Goal: Task Accomplishment & Management: Use online tool/utility

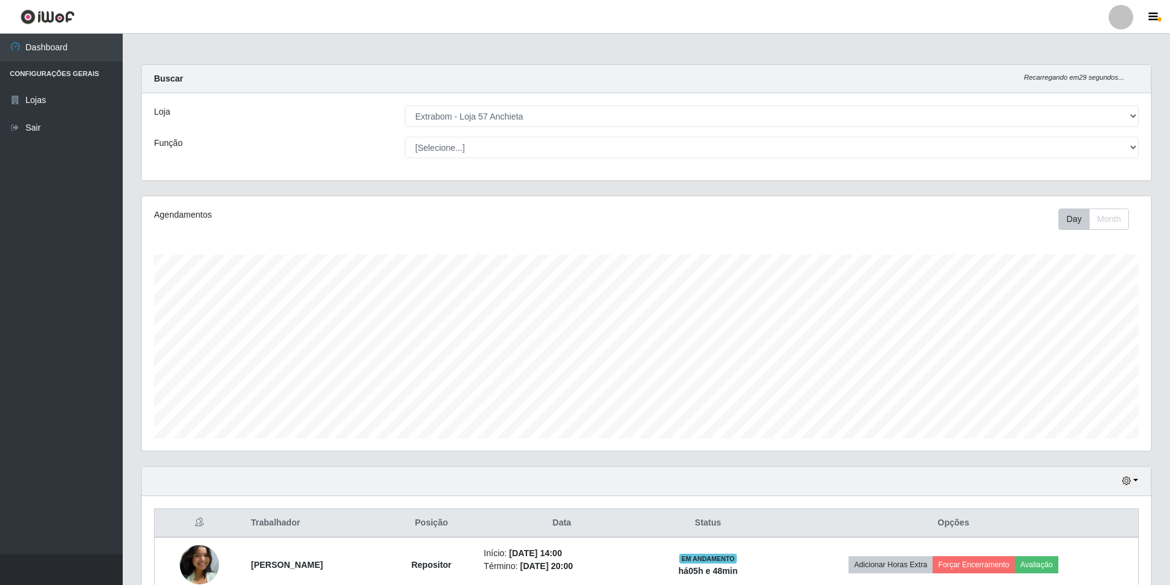
select select "470"
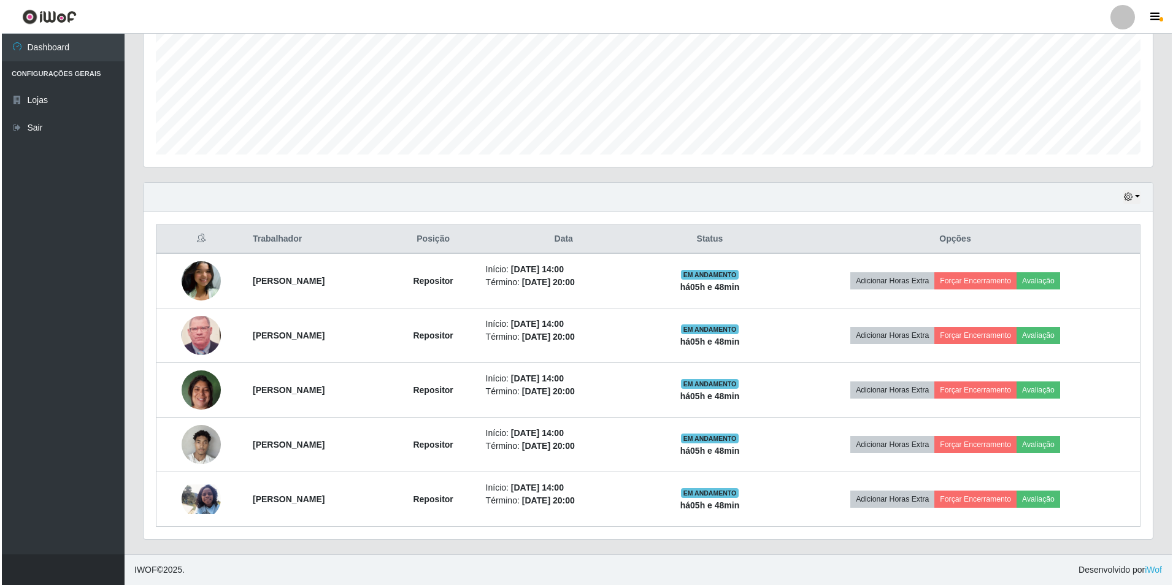
scroll to position [255, 1009]
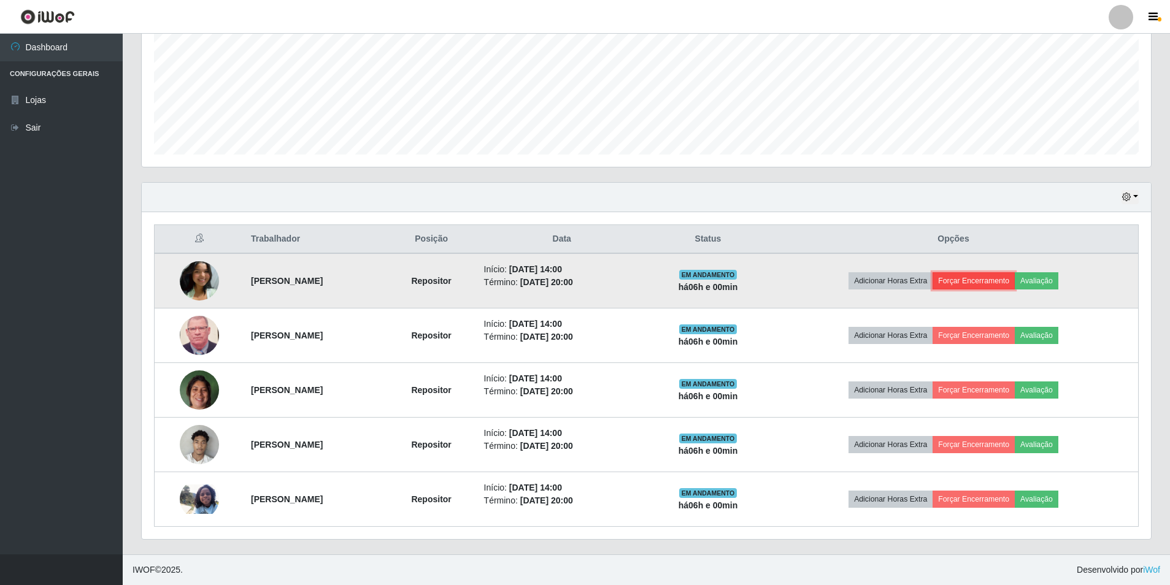
click at [989, 277] on button "Forçar Encerramento" at bounding box center [974, 280] width 82 height 17
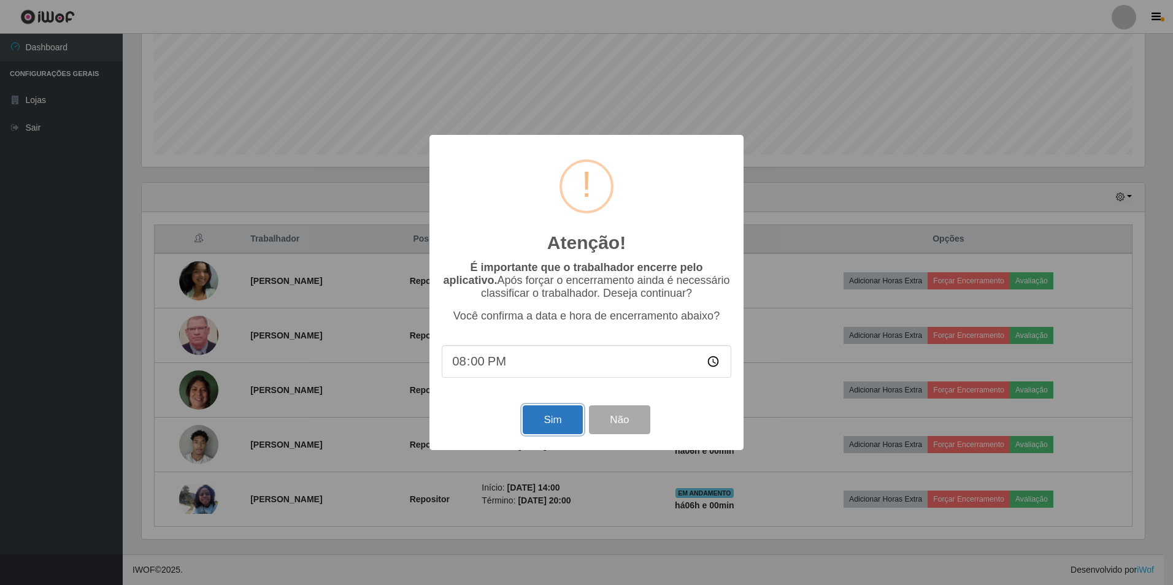
click at [542, 426] on button "Sim" at bounding box center [553, 420] width 60 height 29
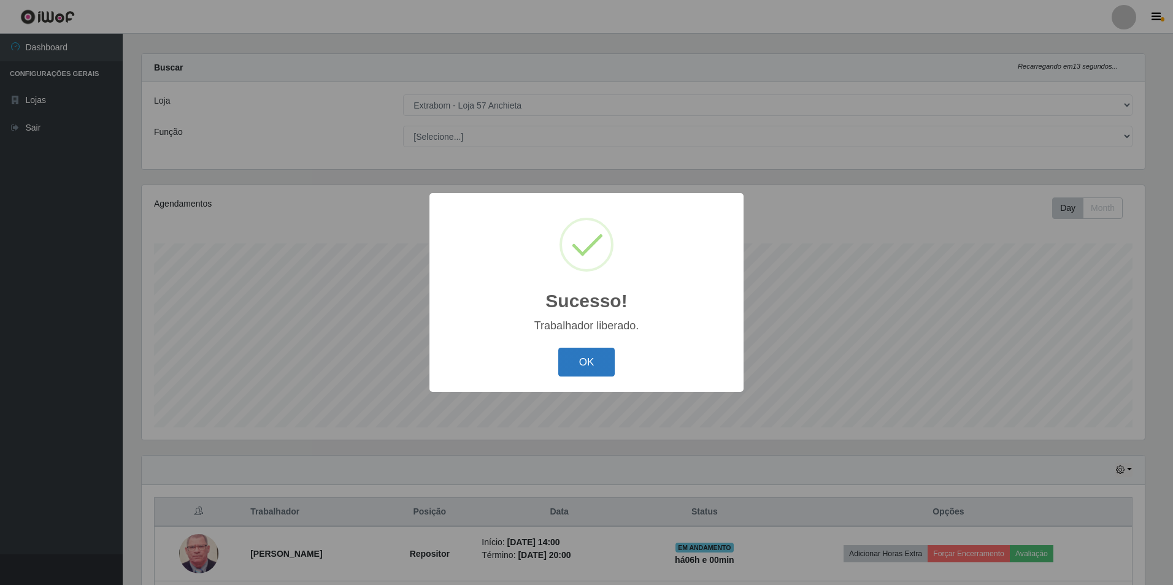
click at [587, 357] on button "OK" at bounding box center [586, 362] width 57 height 29
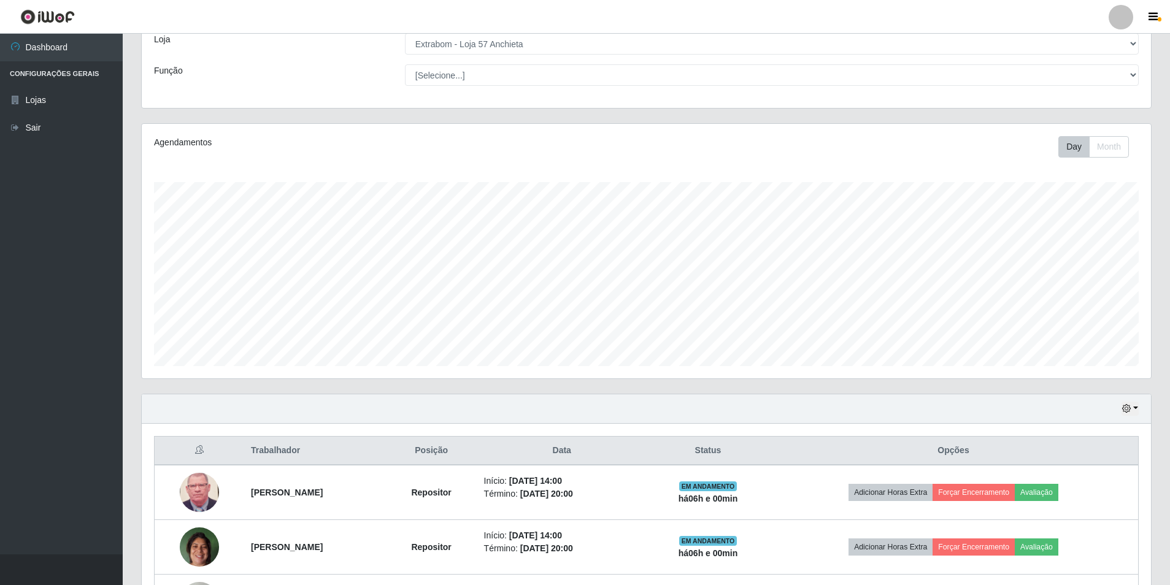
scroll to position [134, 0]
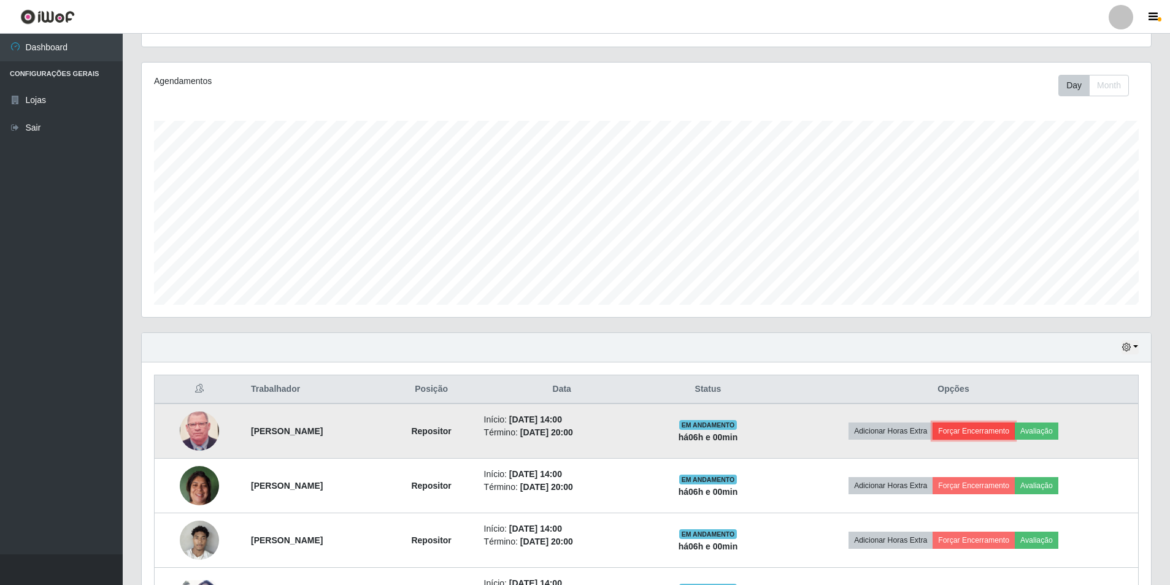
click at [993, 426] on button "Forçar Encerramento" at bounding box center [974, 431] width 82 height 17
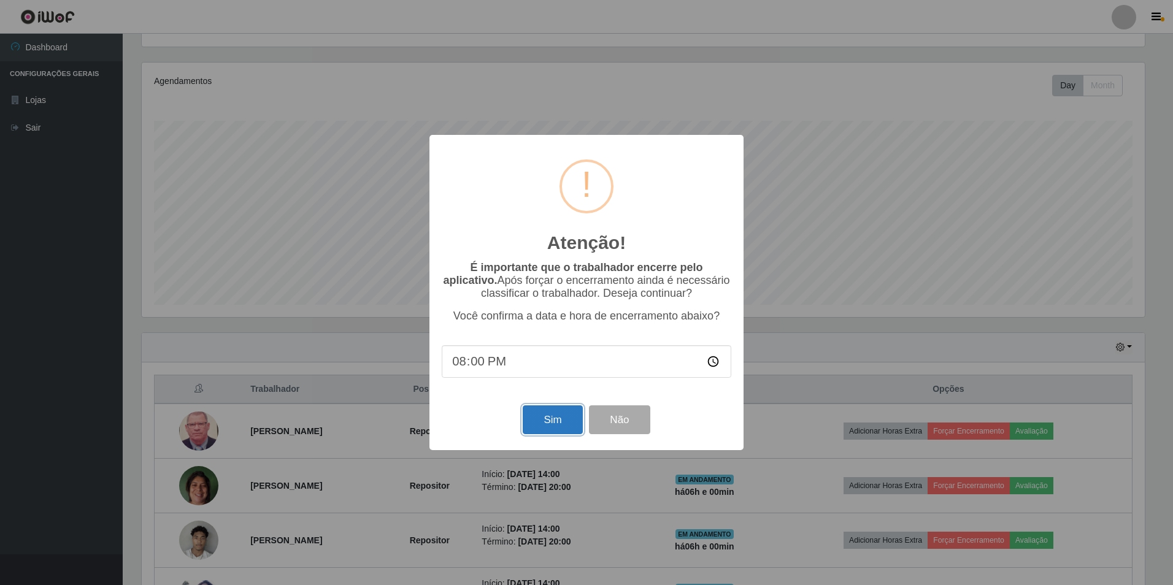
click at [565, 425] on button "Sim" at bounding box center [553, 420] width 60 height 29
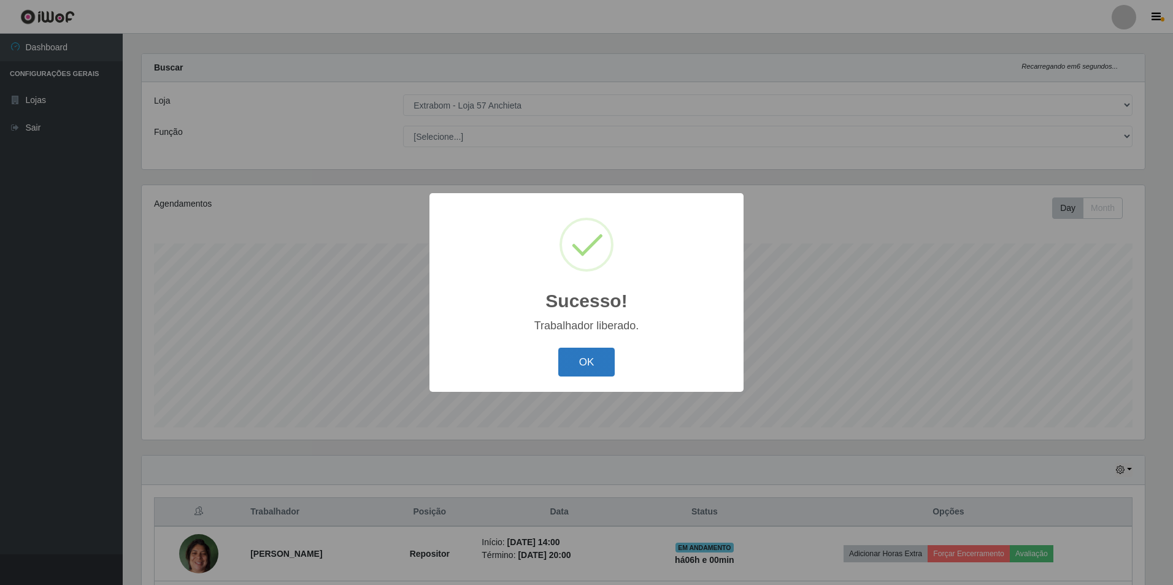
click at [591, 368] on button "OK" at bounding box center [586, 362] width 57 height 29
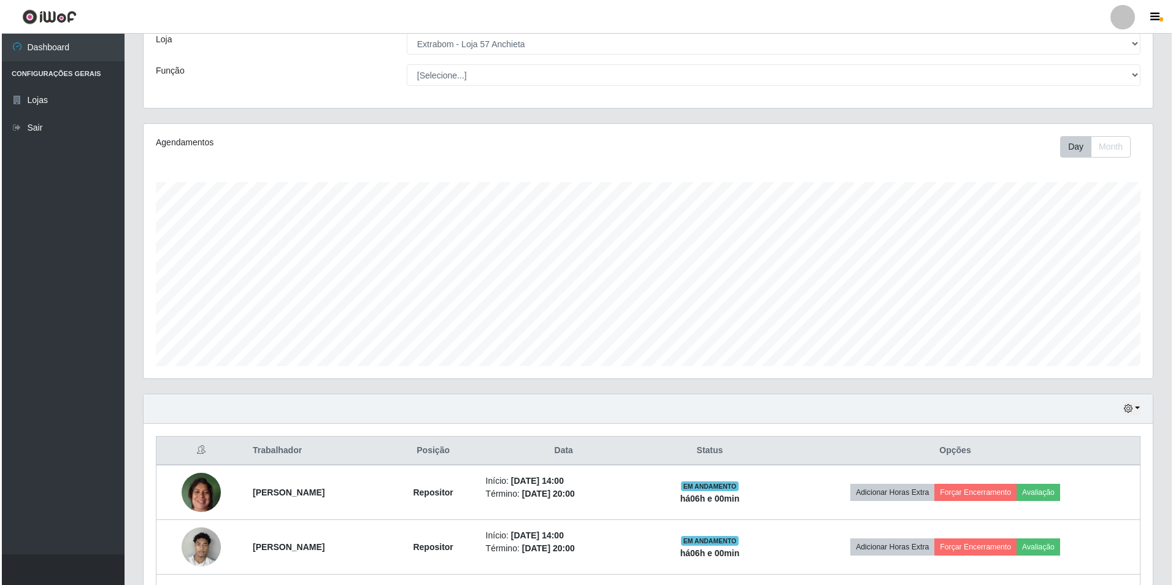
scroll to position [134, 0]
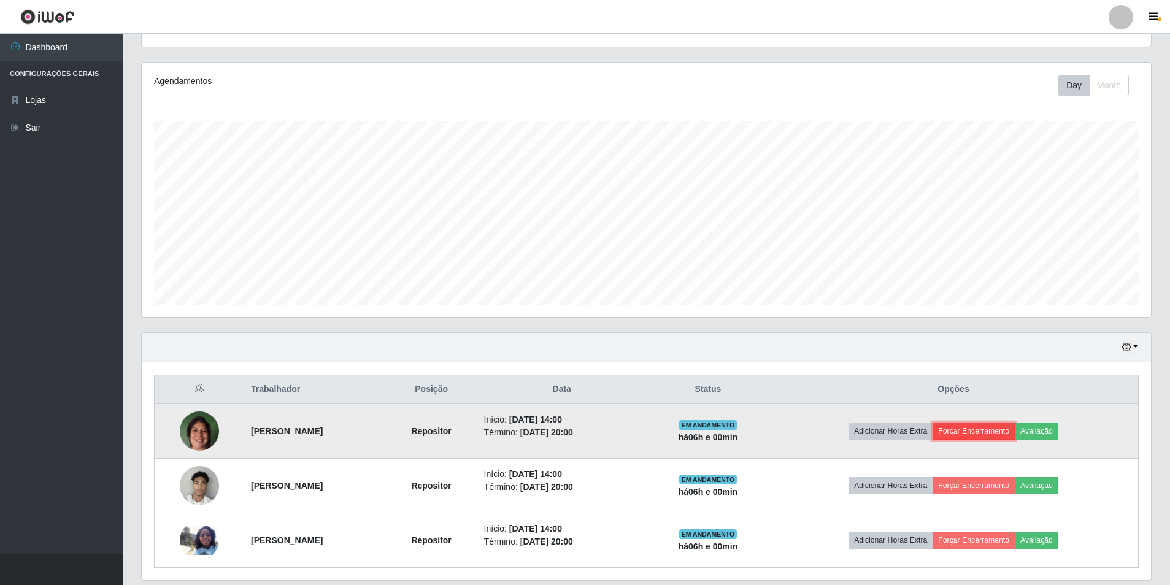
click at [1003, 429] on button "Forçar Encerramento" at bounding box center [974, 431] width 82 height 17
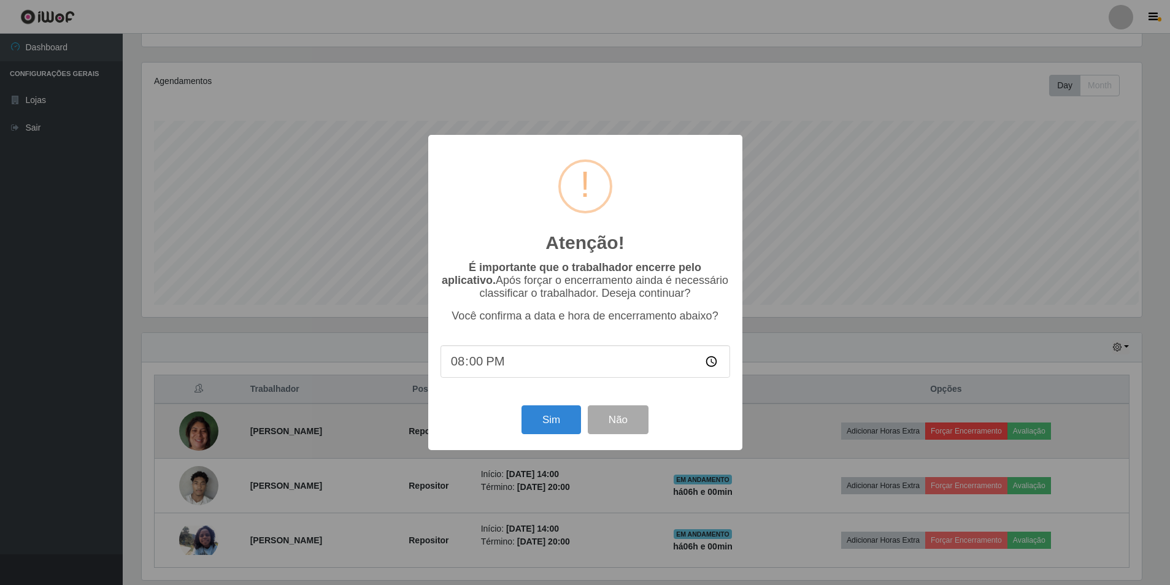
scroll to position [255, 1003]
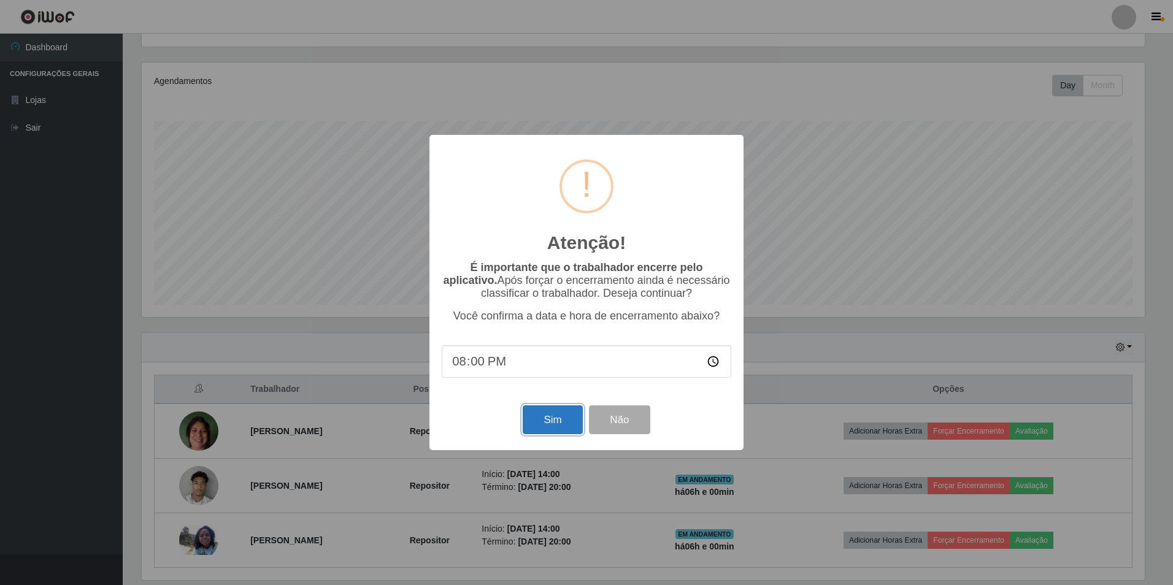
click at [544, 415] on button "Sim" at bounding box center [553, 420] width 60 height 29
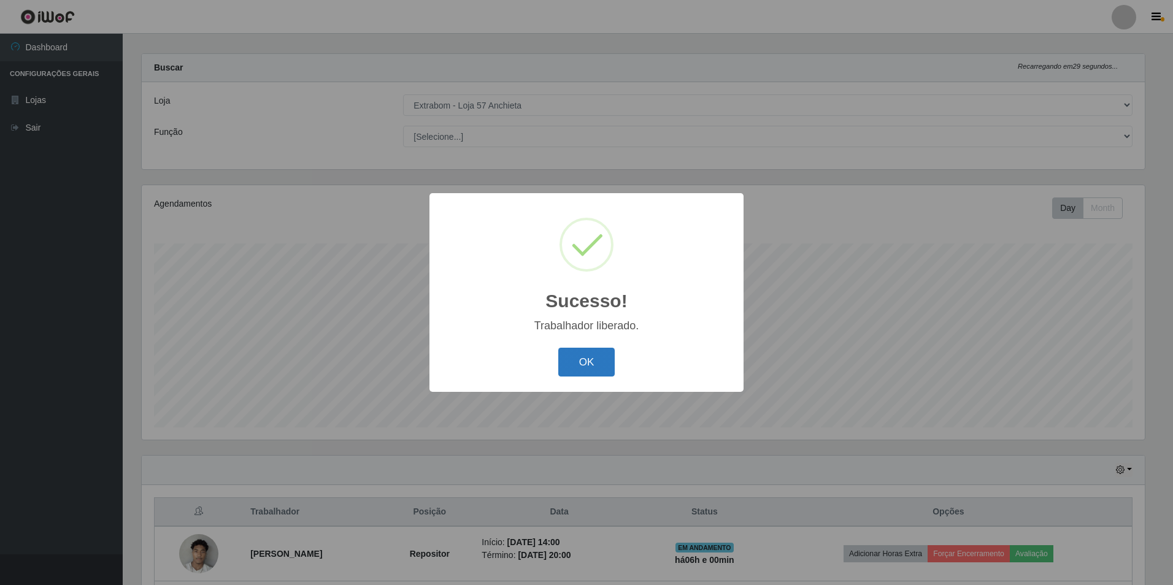
click at [597, 362] on button "OK" at bounding box center [586, 362] width 57 height 29
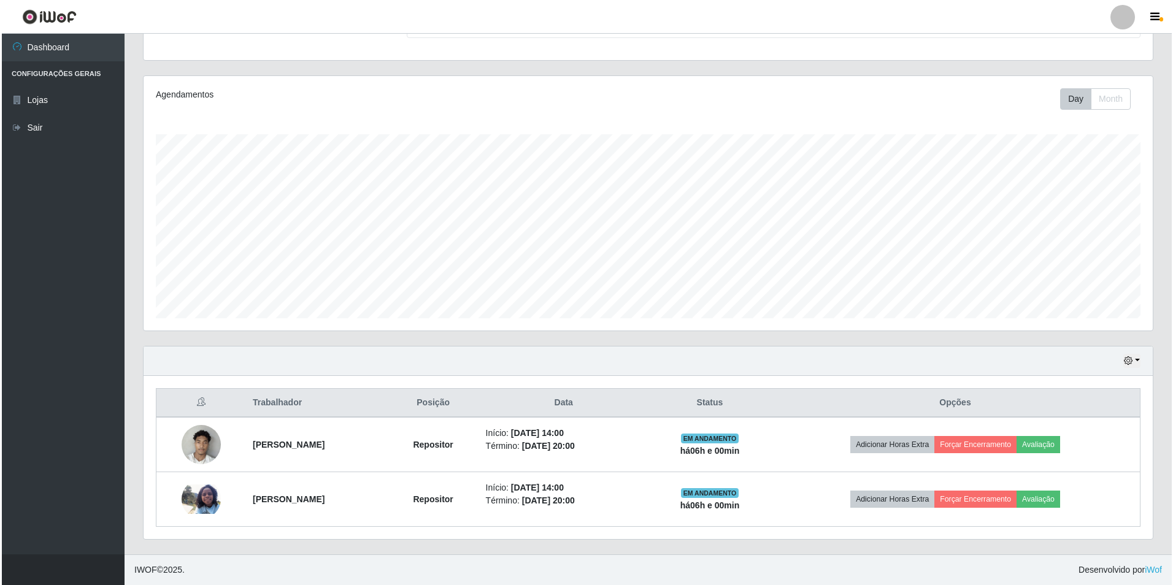
scroll to position [59, 0]
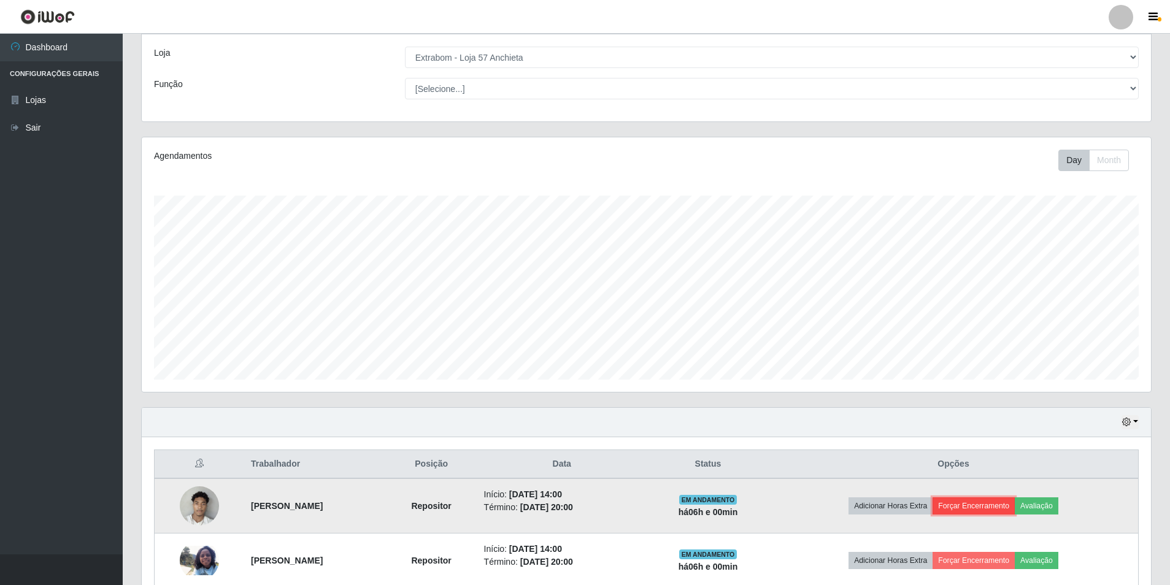
click at [987, 509] on button "Forçar Encerramento" at bounding box center [974, 506] width 82 height 17
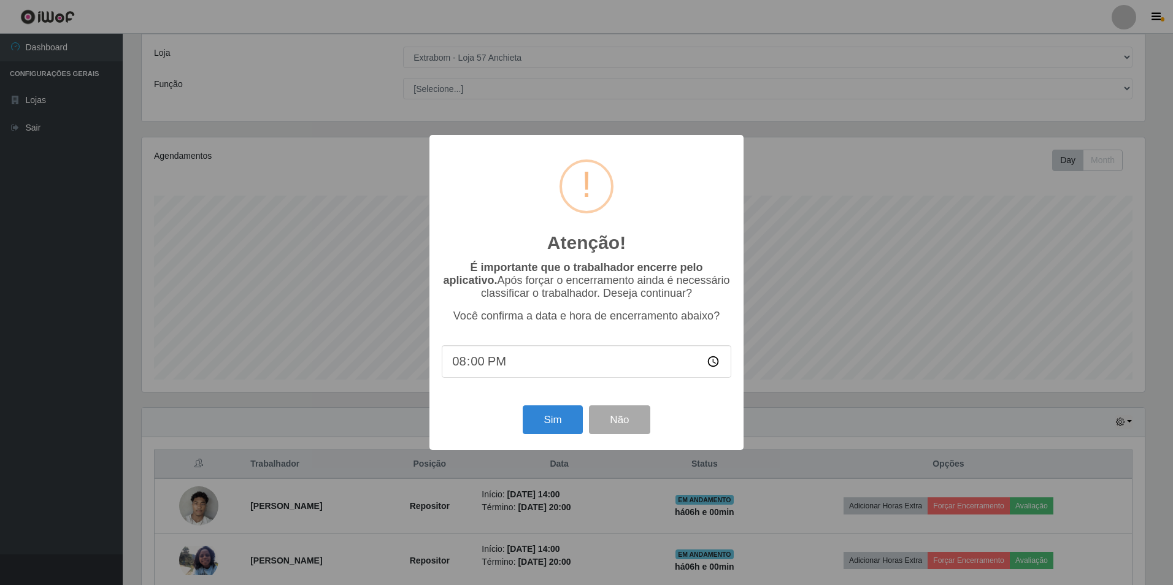
scroll to position [0, 0]
click at [543, 424] on button "Sim" at bounding box center [553, 420] width 60 height 29
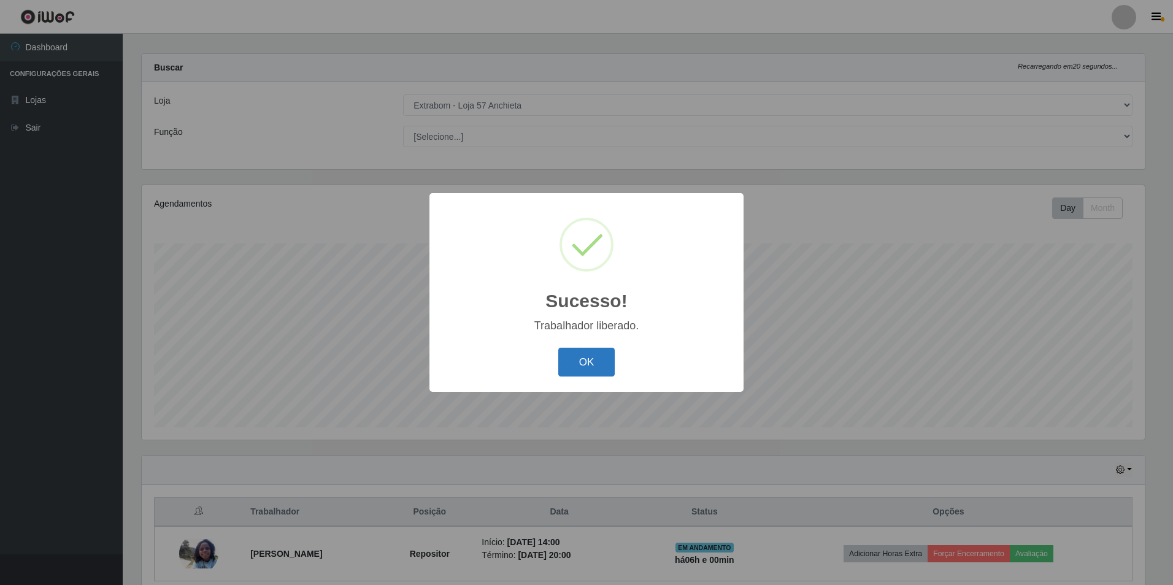
click at [596, 369] on button "OK" at bounding box center [586, 362] width 57 height 29
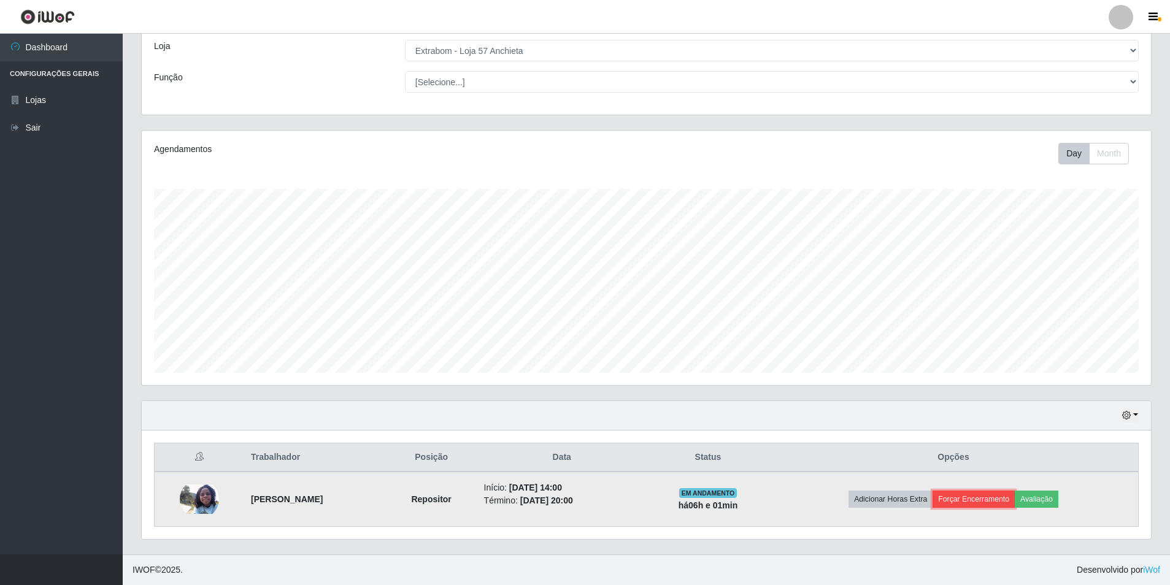
click at [974, 499] on button "Forçar Encerramento" at bounding box center [974, 499] width 82 height 17
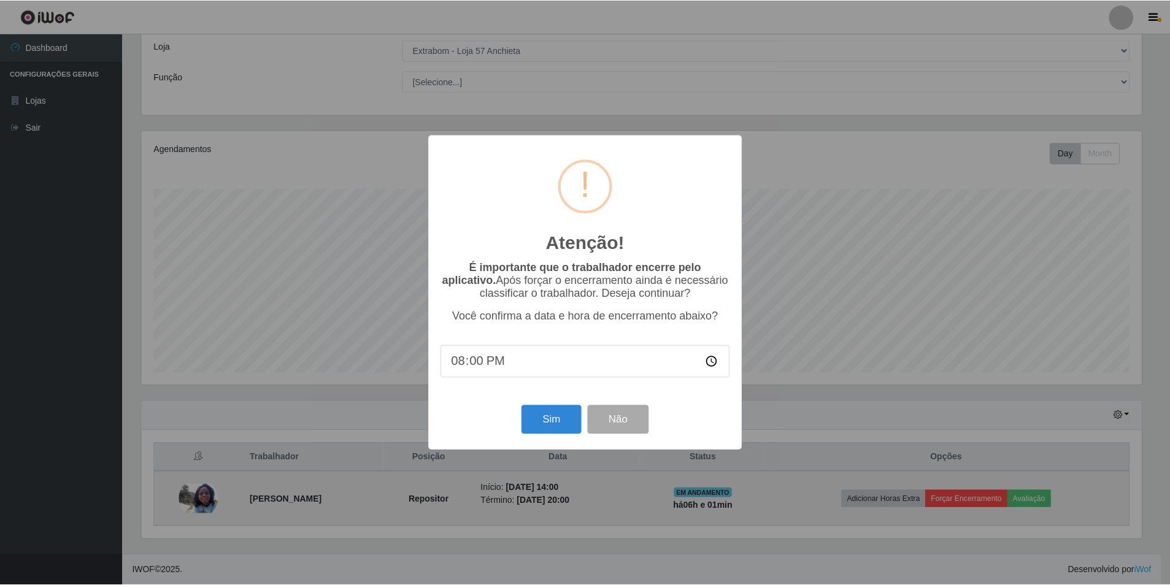
scroll to position [255, 1003]
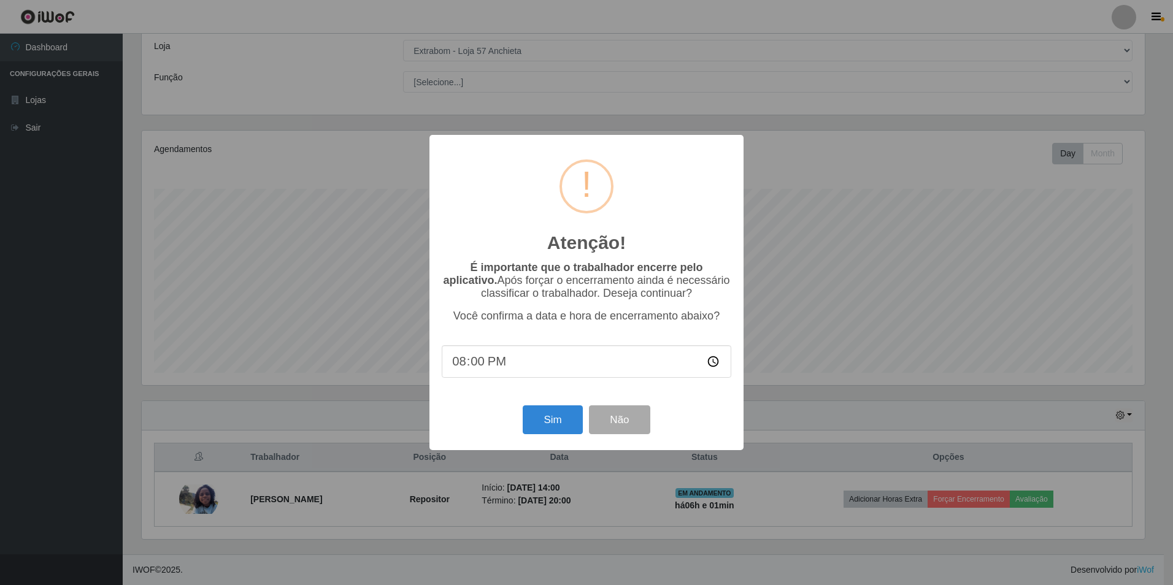
click at [485, 364] on input "20:00" at bounding box center [587, 361] width 290 height 33
click at [481, 364] on input "20:00" at bounding box center [587, 361] width 290 height 33
type input "20:01"
click at [544, 418] on button "Sim" at bounding box center [553, 420] width 60 height 29
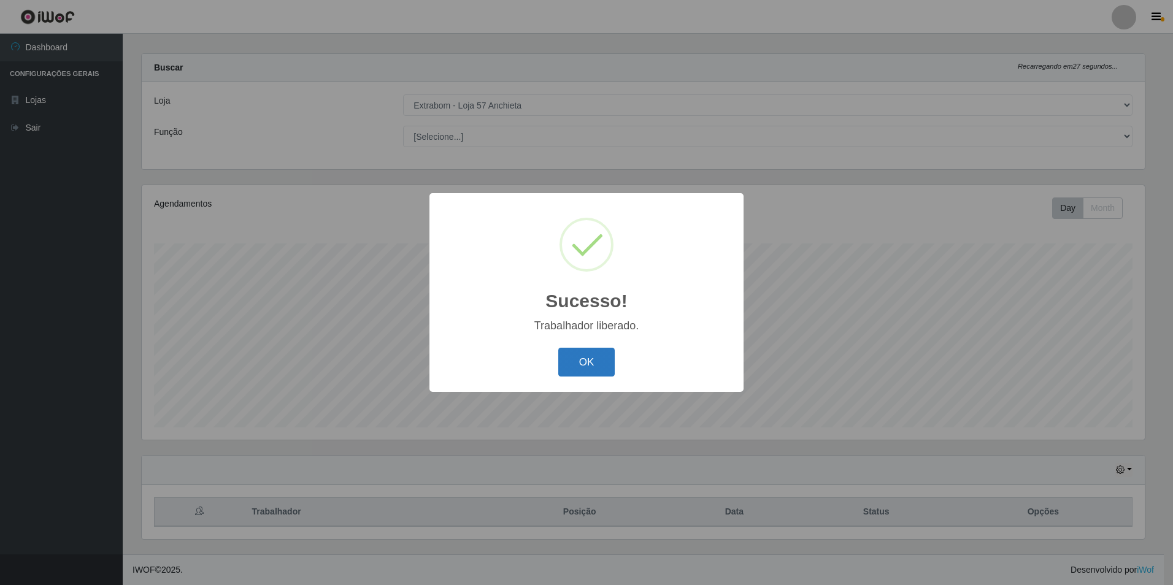
click at [580, 358] on button "OK" at bounding box center [586, 362] width 57 height 29
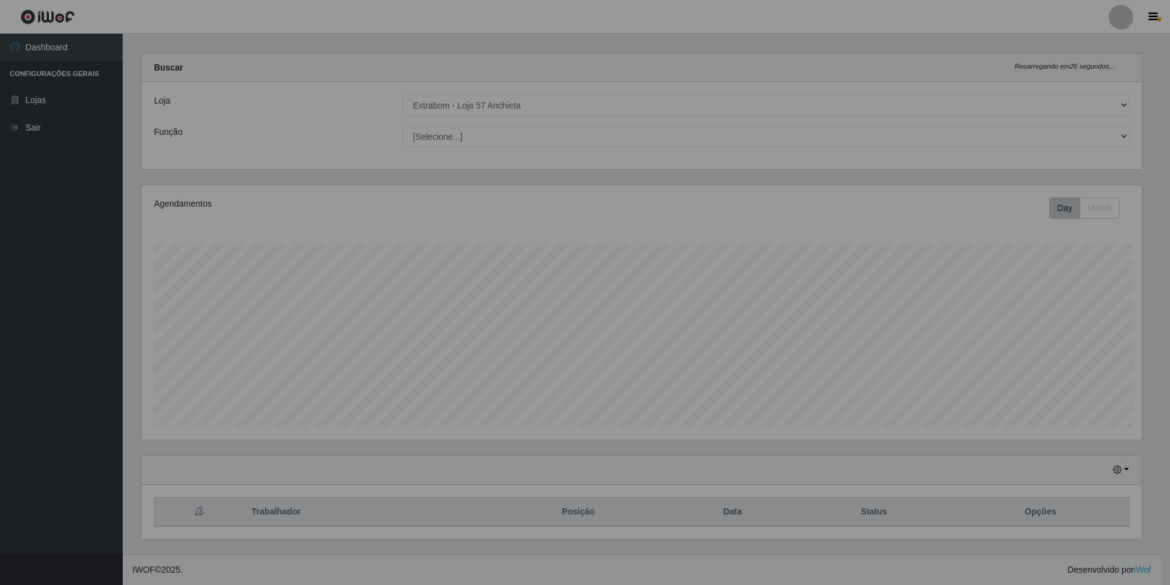
scroll to position [255, 1009]
